Goal: Transaction & Acquisition: Download file/media

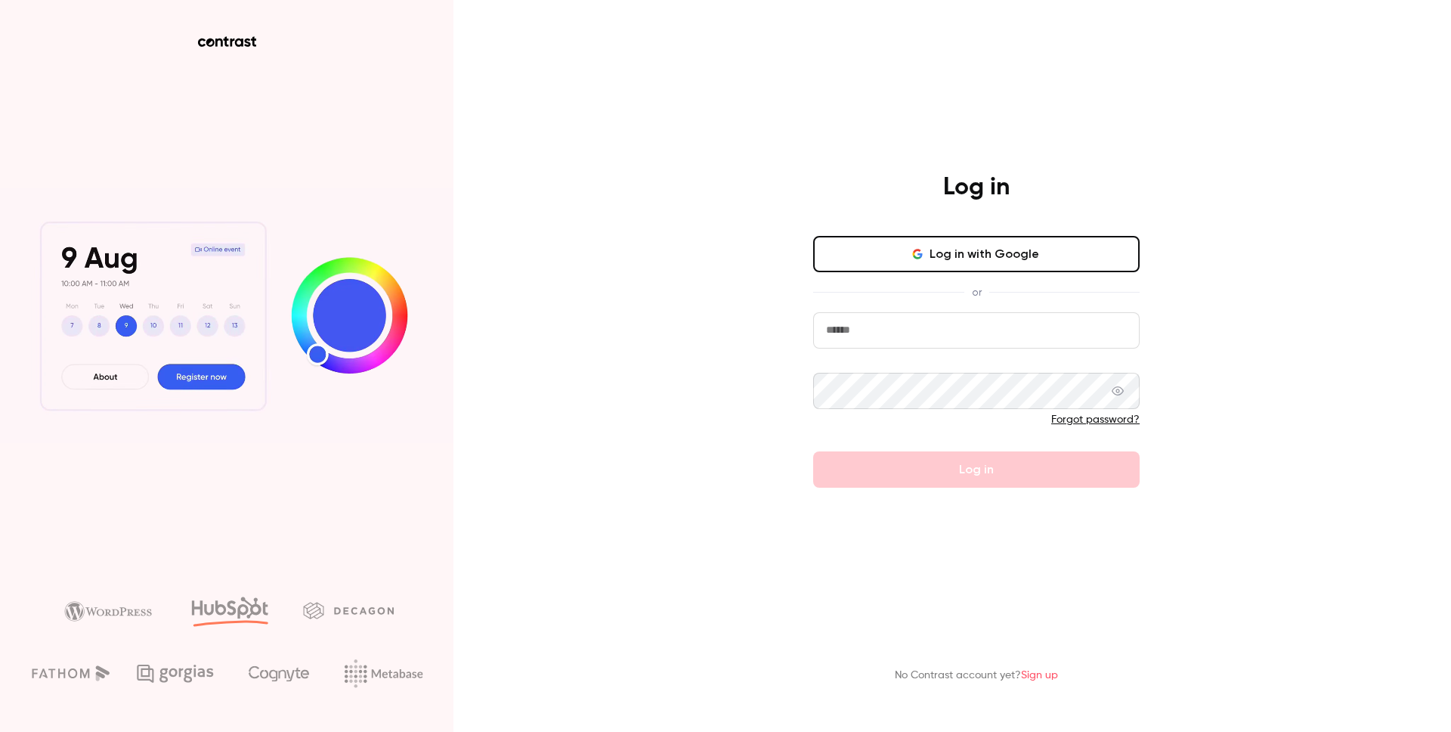
click at [939, 250] on button "Log in with Google" at bounding box center [976, 254] width 327 height 36
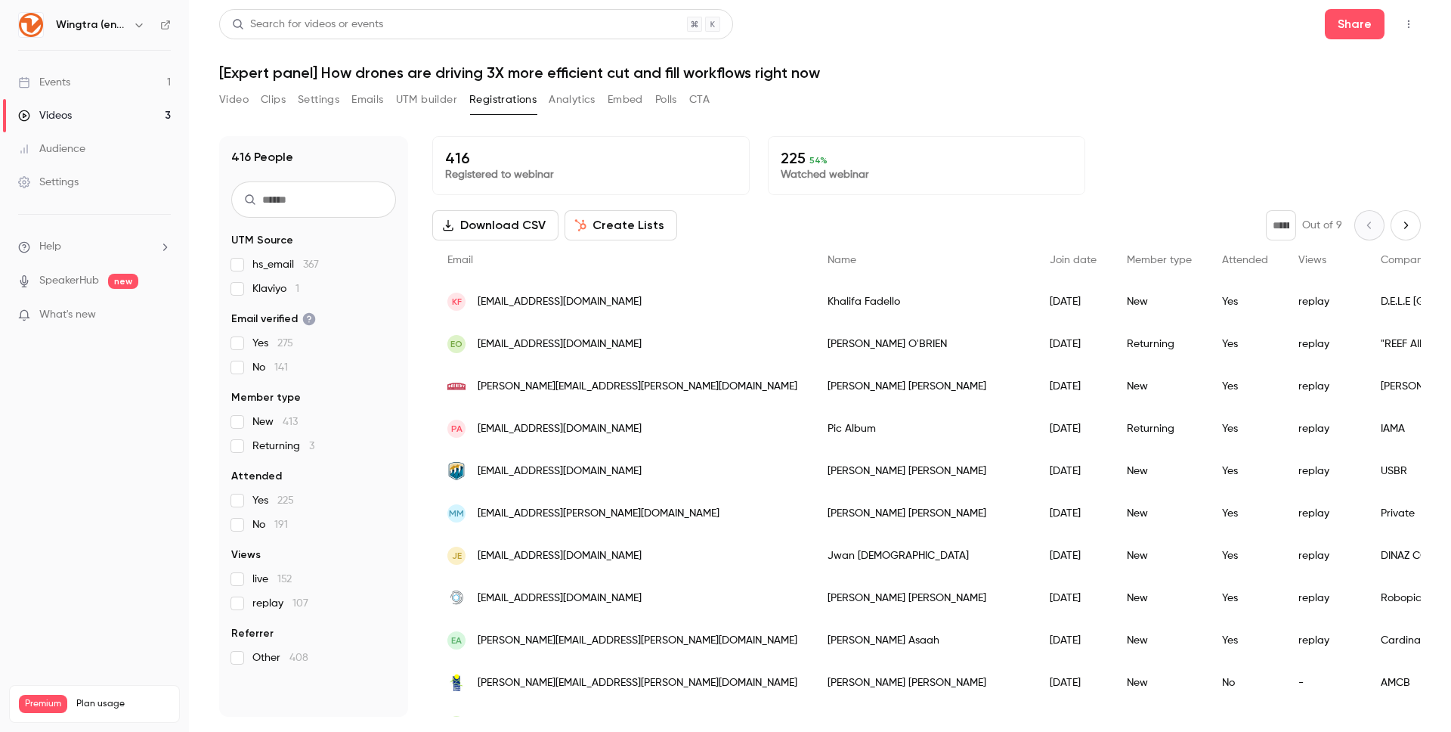
click at [676, 97] on button "Polls" at bounding box center [666, 100] width 22 height 24
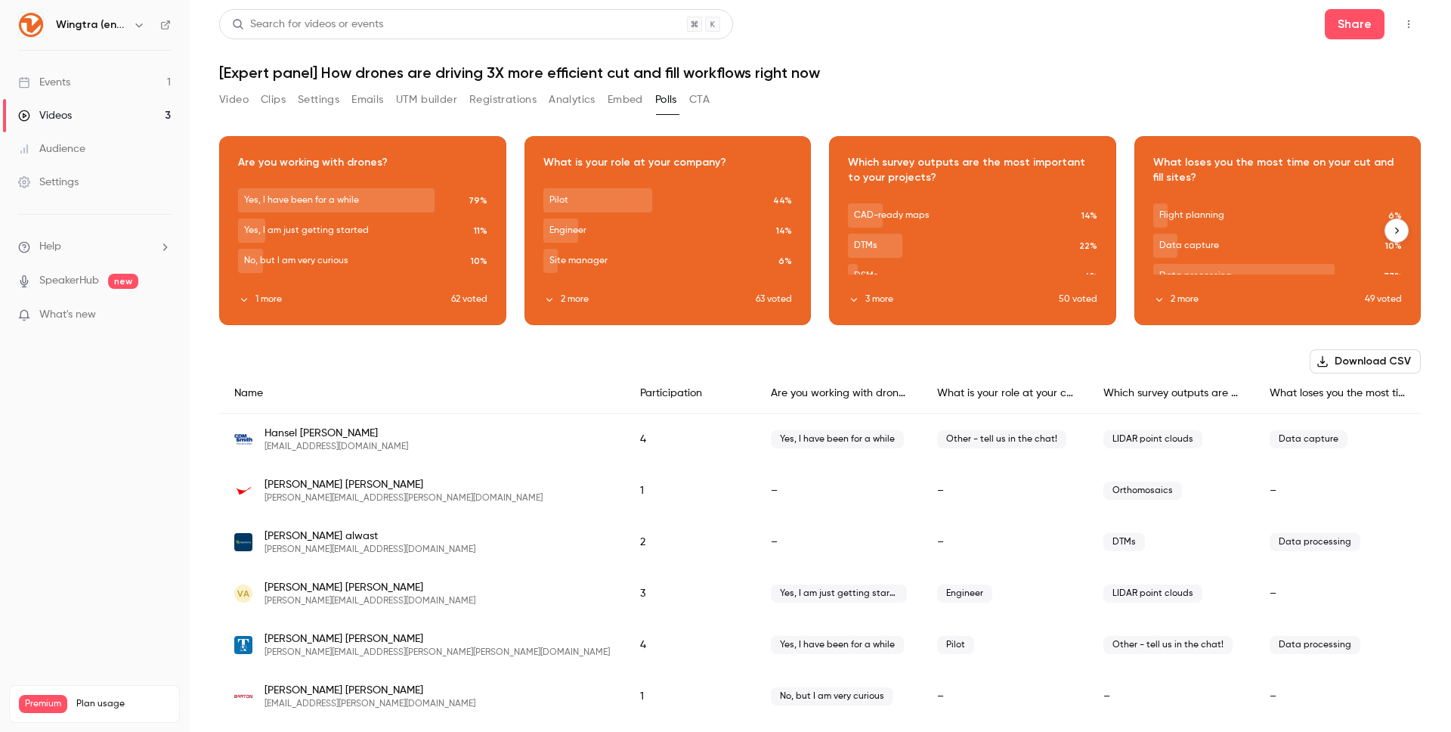
click at [921, 301] on button "3 more" at bounding box center [953, 300] width 211 height 14
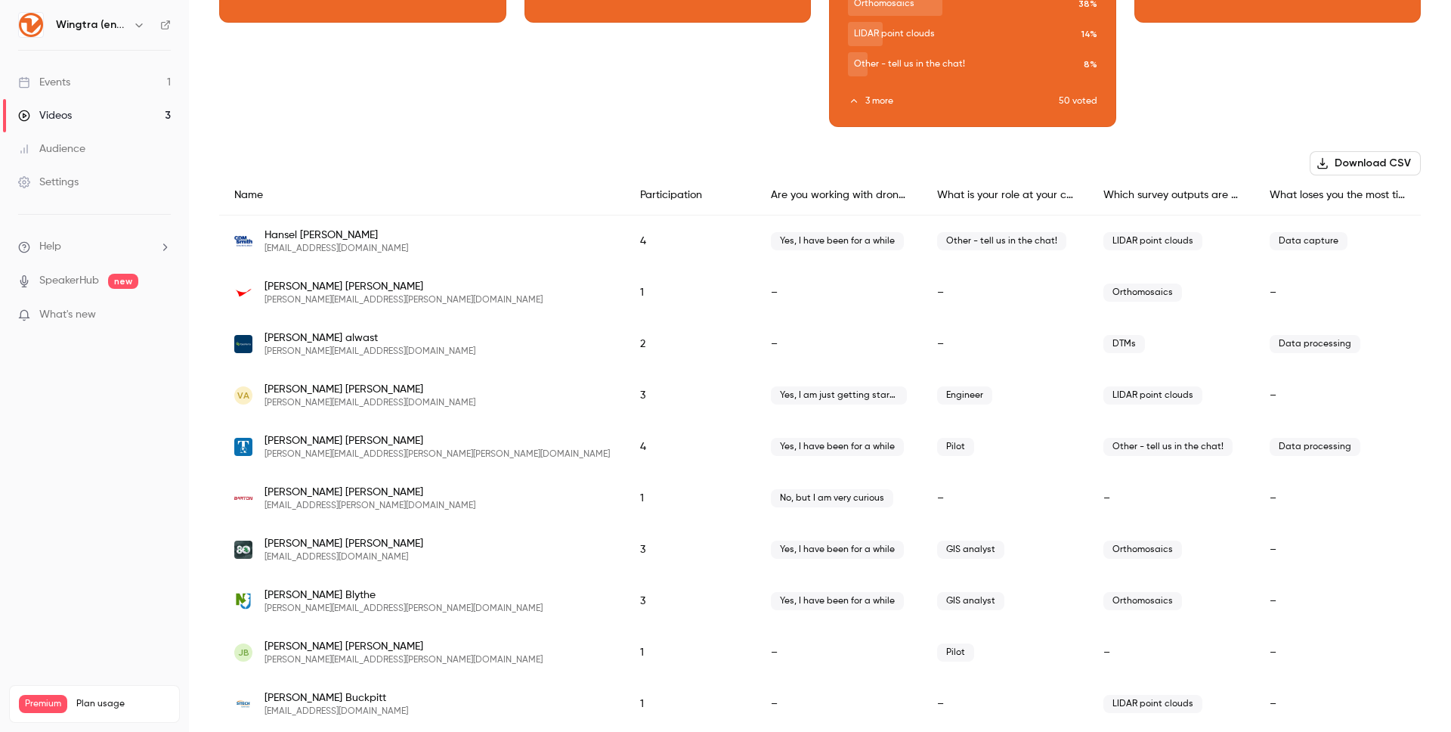
scroll to position [309, 0]
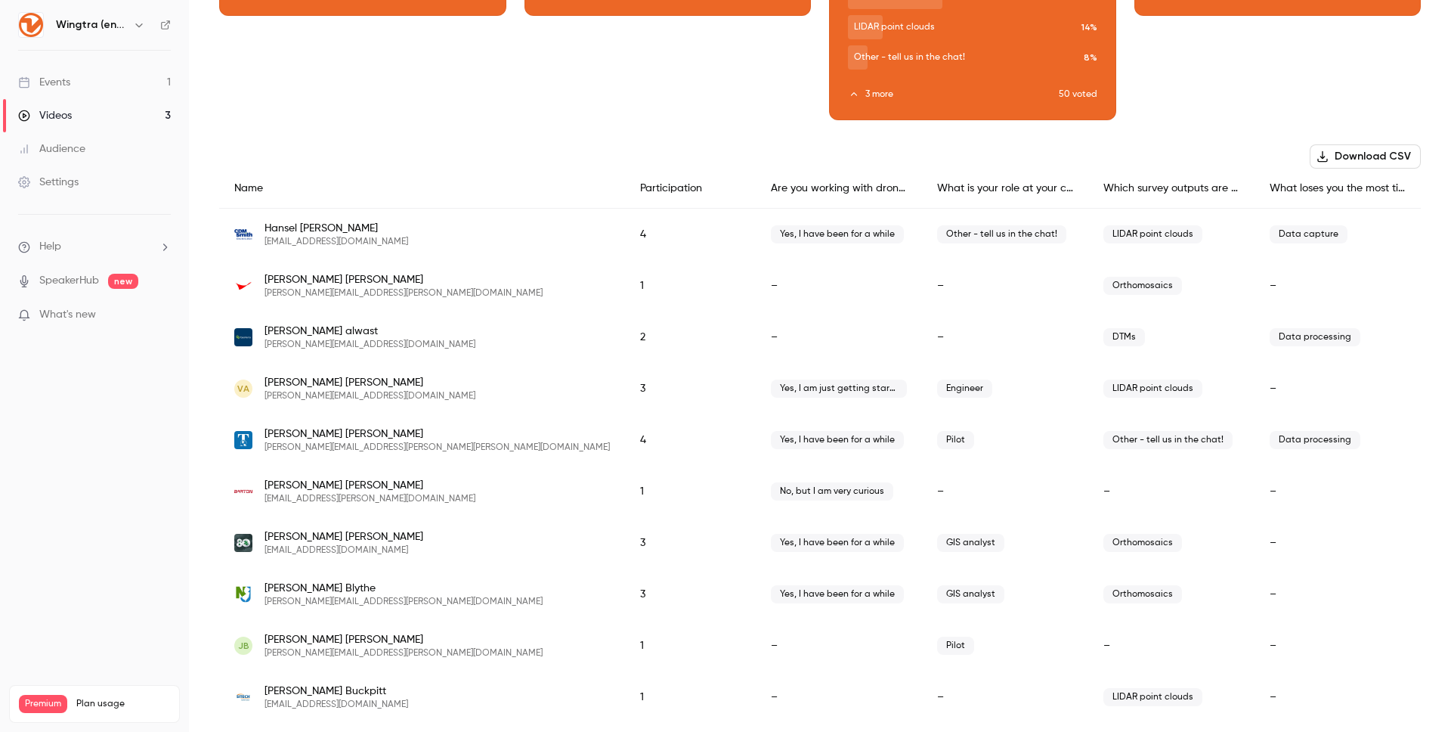
click at [1234, 193] on div "Which survey outputs are the most important to your projects?" at bounding box center [1172, 189] width 166 height 40
click at [1367, 150] on button "Download CSV" at bounding box center [1365, 156] width 111 height 24
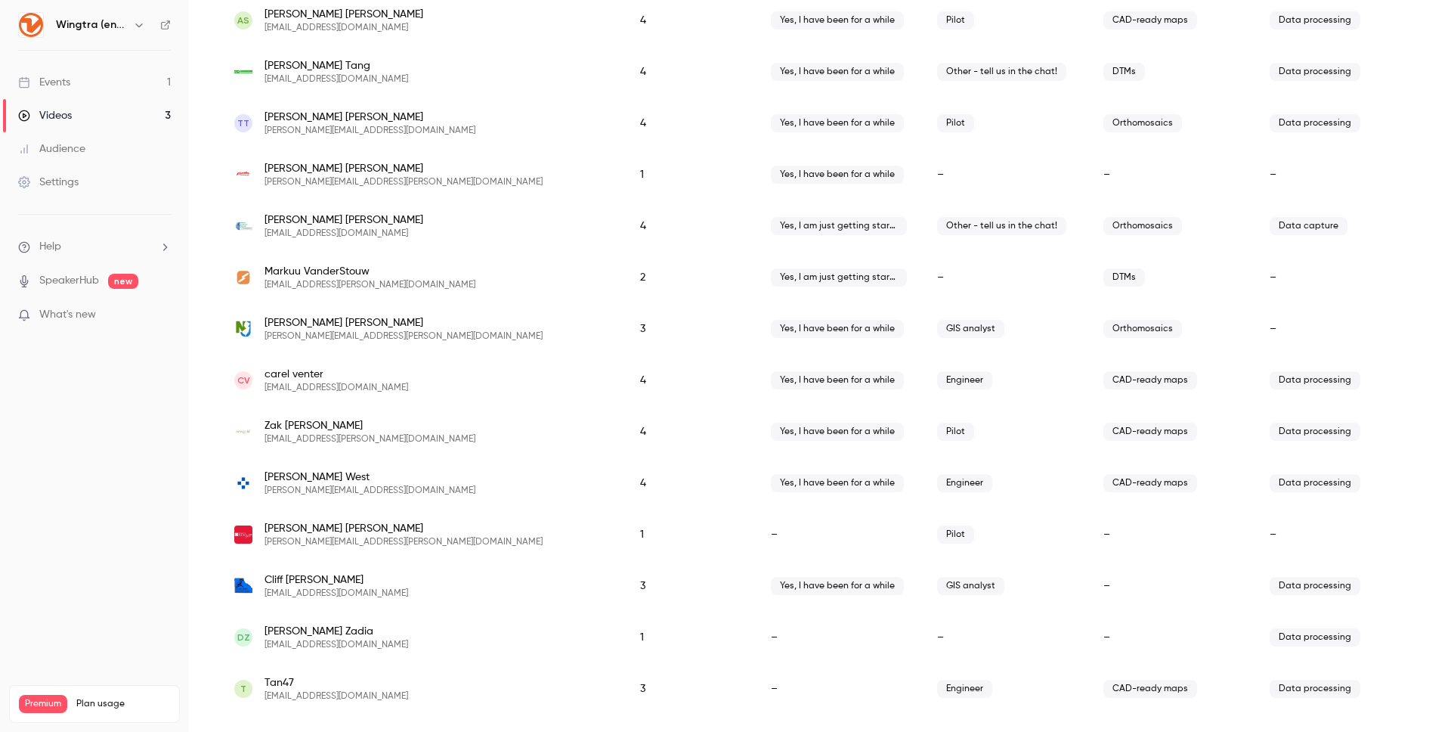
scroll to position [4488, 0]
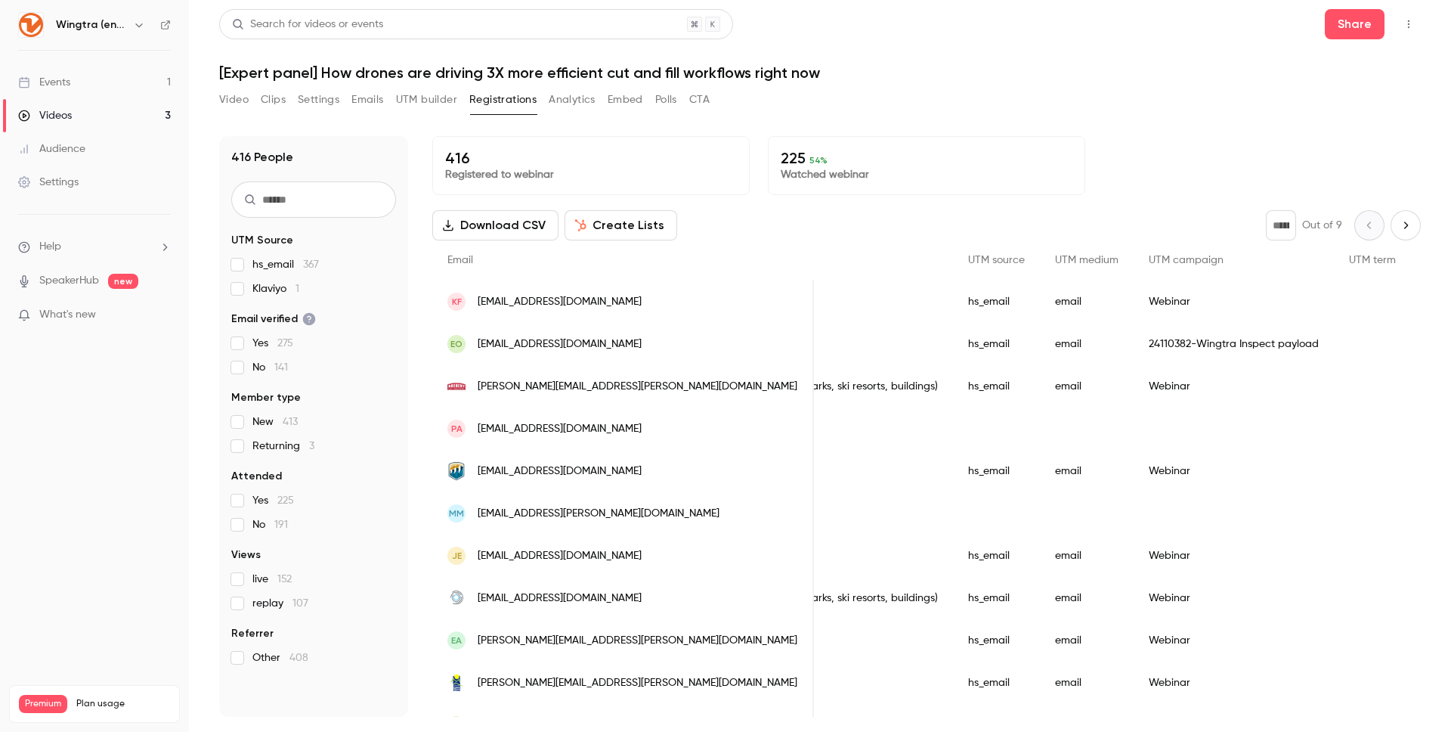
scroll to position [2, 0]
click at [352, 99] on button "Emails" at bounding box center [367, 100] width 32 height 24
